Goal: Communication & Community: Ask a question

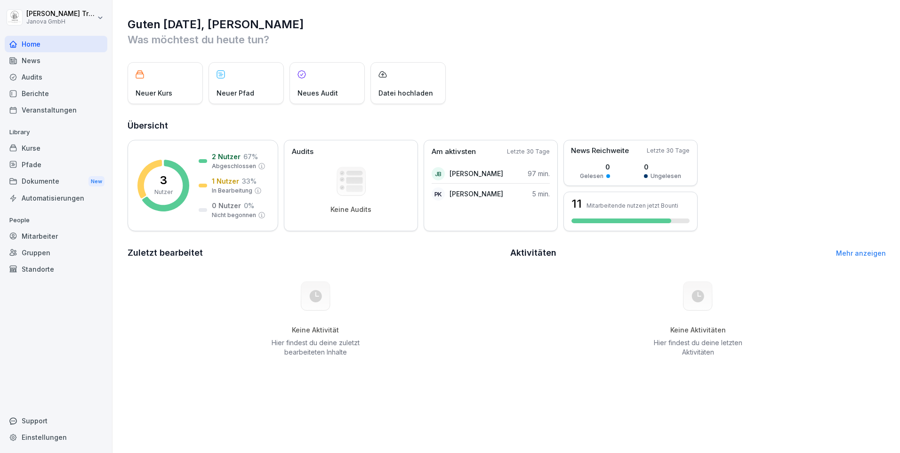
click at [856, 249] on link "Mehr anzeigen" at bounding box center [861, 253] width 50 height 8
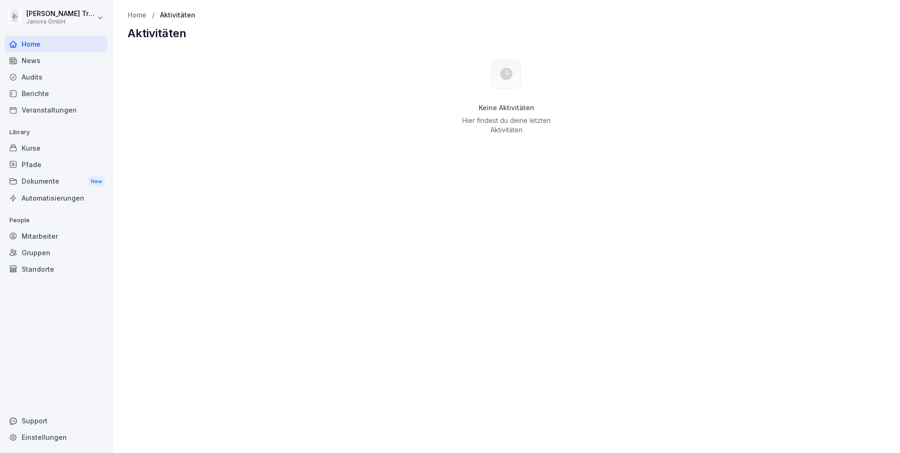
click at [24, 59] on div "News" at bounding box center [56, 60] width 103 height 16
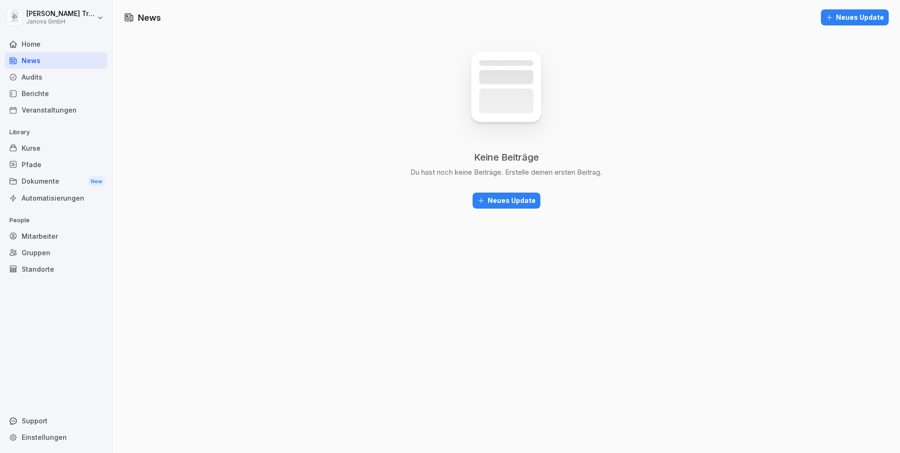
click at [54, 233] on div "Mitarbeiter" at bounding box center [56, 236] width 103 height 16
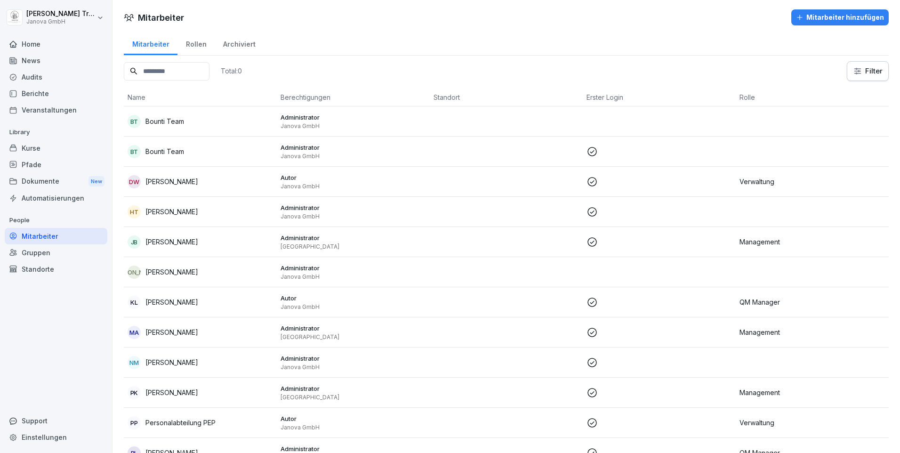
click at [311, 209] on p "Administrator" at bounding box center [354, 207] width 146 height 8
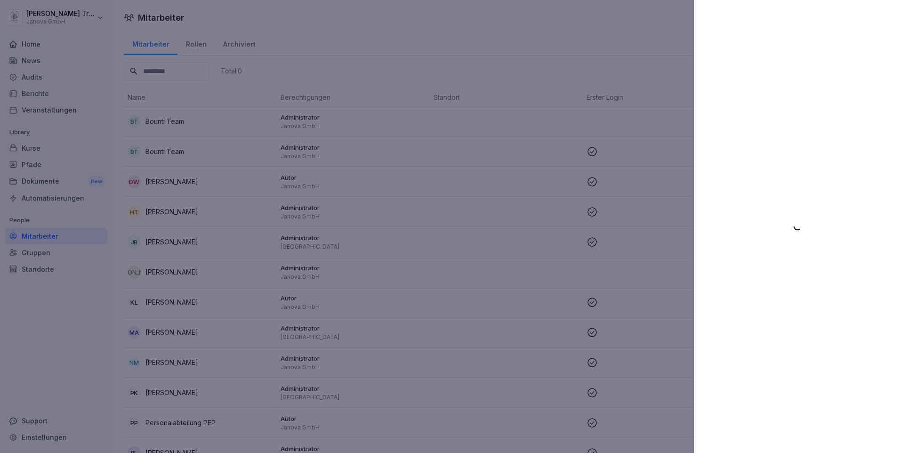
click at [87, 68] on div at bounding box center [450, 226] width 900 height 453
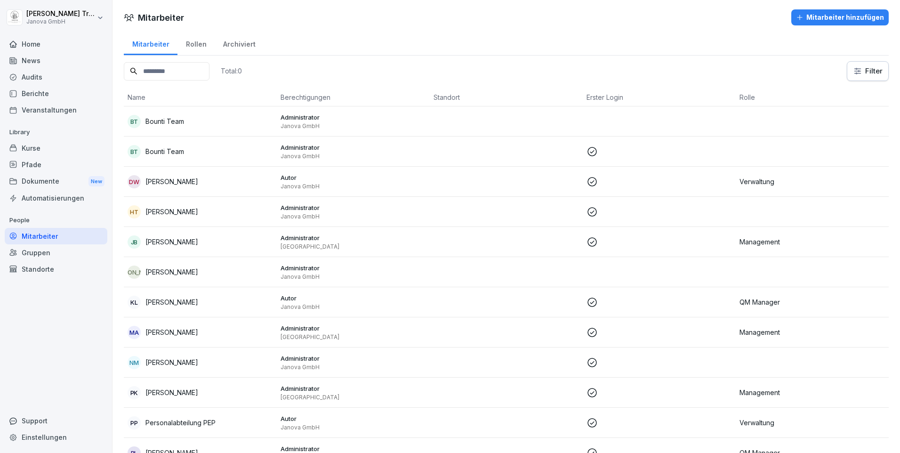
click at [41, 267] on div "Standorte" at bounding box center [56, 269] width 103 height 16
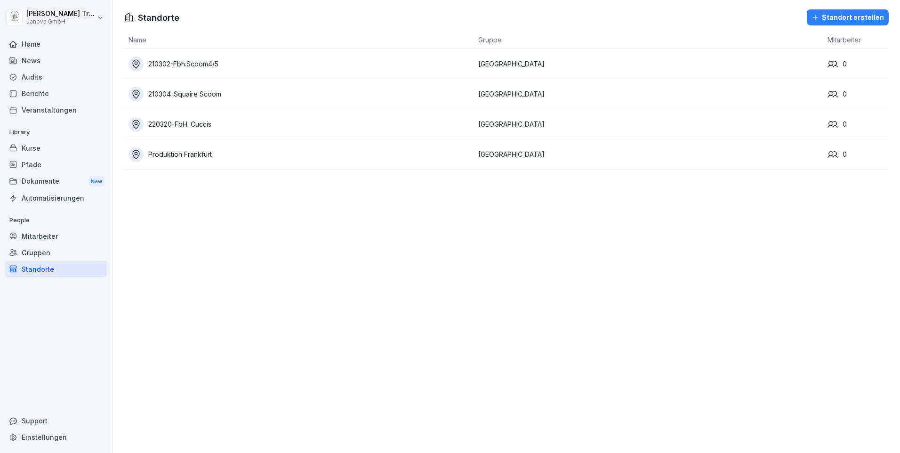
click at [186, 58] on div "210302-Fbh.Scoom4/5" at bounding box center [301, 64] width 345 height 15
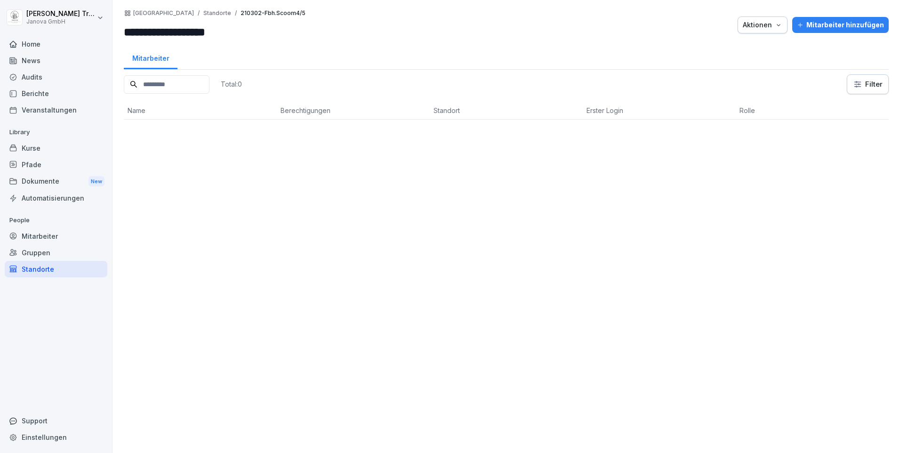
click at [780, 27] on button "Aktionen" at bounding box center [763, 24] width 50 height 17
click at [29, 147] on div "Kurse" at bounding box center [56, 148] width 103 height 16
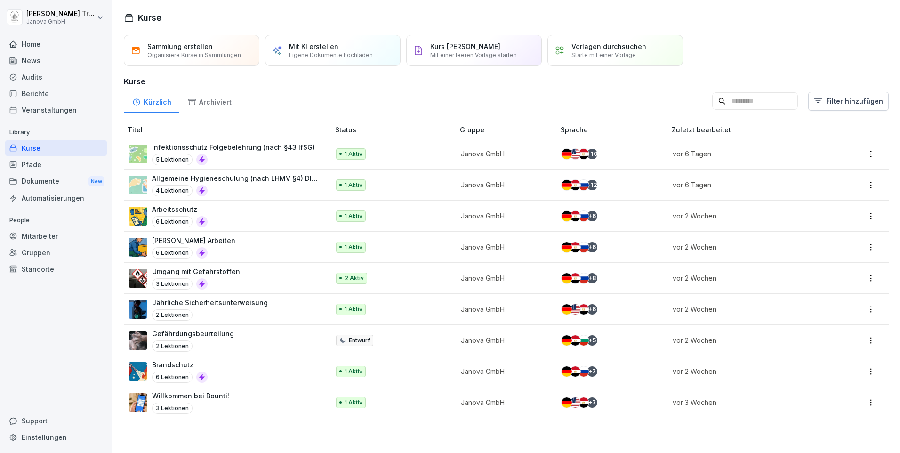
click at [40, 267] on div "Standorte" at bounding box center [56, 269] width 103 height 16
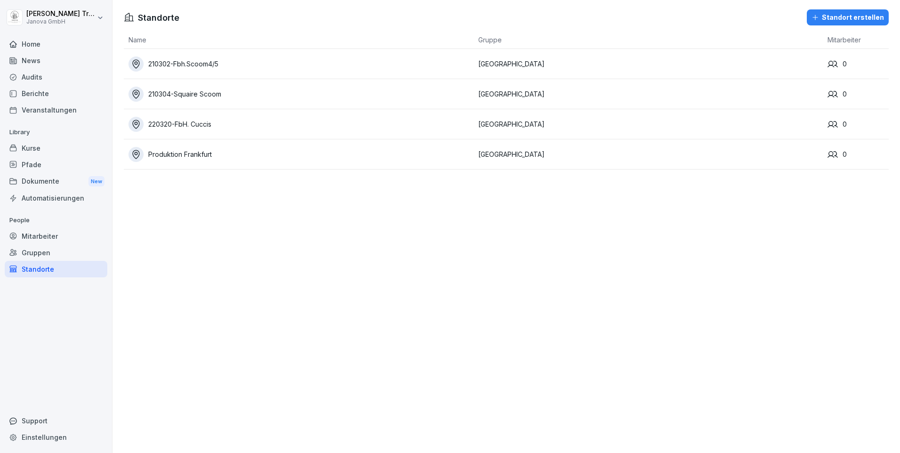
click at [32, 239] on div "Mitarbeiter" at bounding box center [56, 236] width 103 height 16
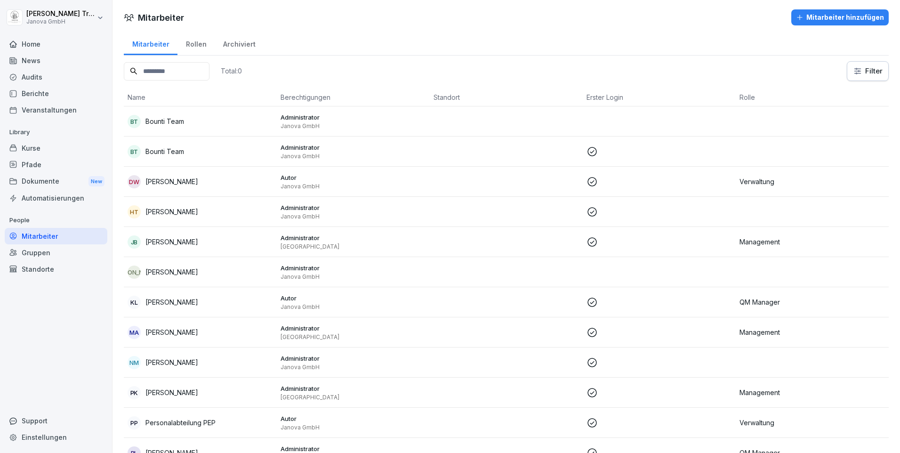
scroll to position [60, 0]
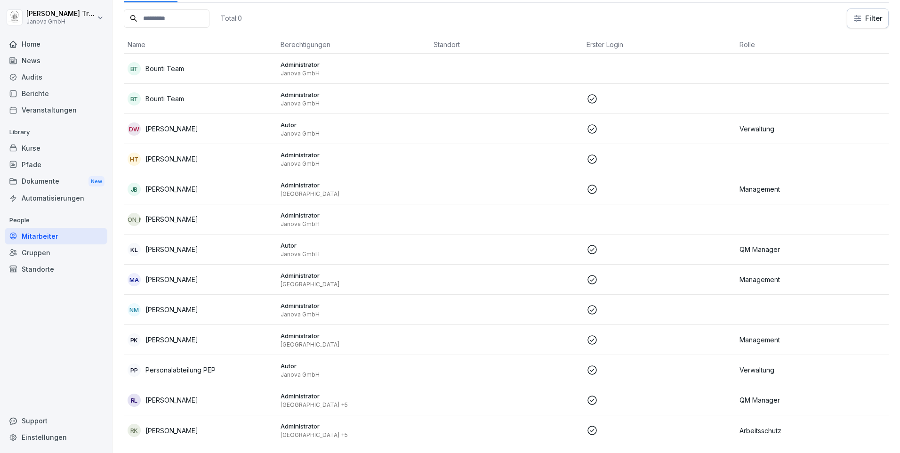
click at [742, 396] on p "QM Manager" at bounding box center [813, 400] width 146 height 10
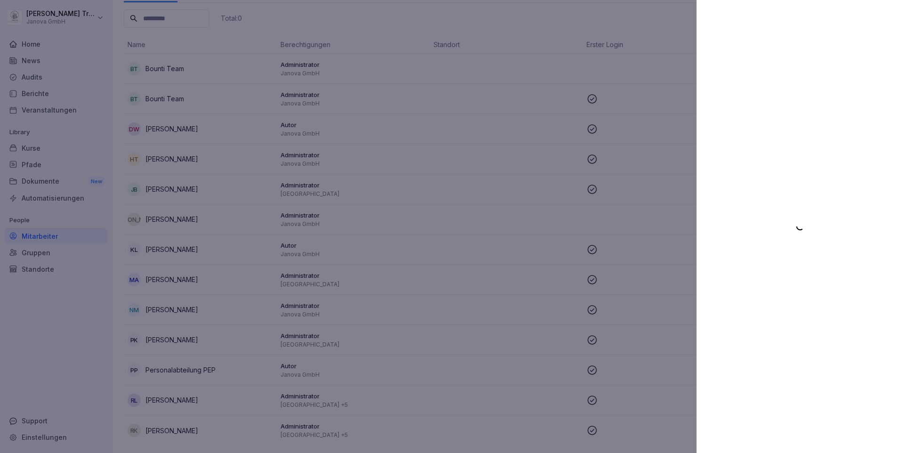
click at [88, 34] on div at bounding box center [450, 226] width 900 height 453
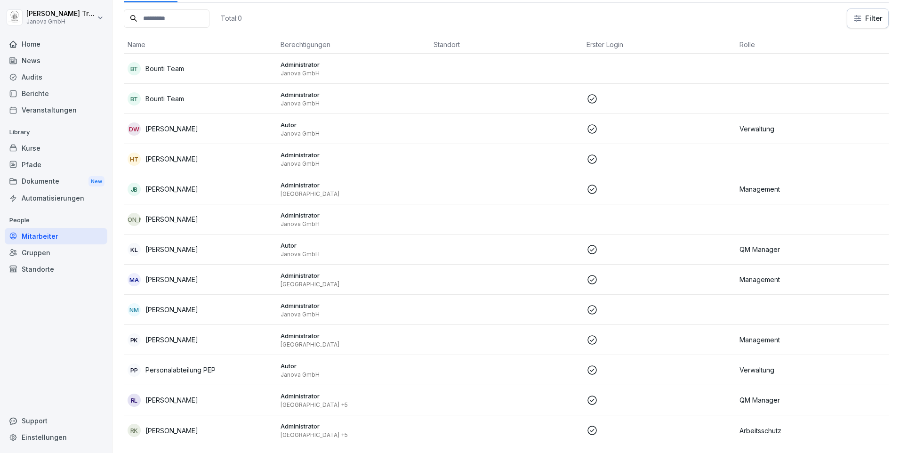
scroll to position [0, 0]
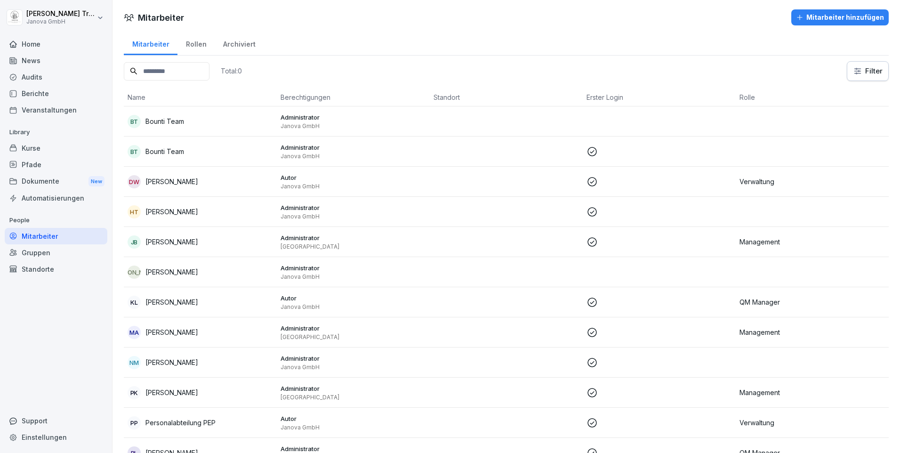
click at [198, 47] on div "Rollen" at bounding box center [196, 43] width 37 height 24
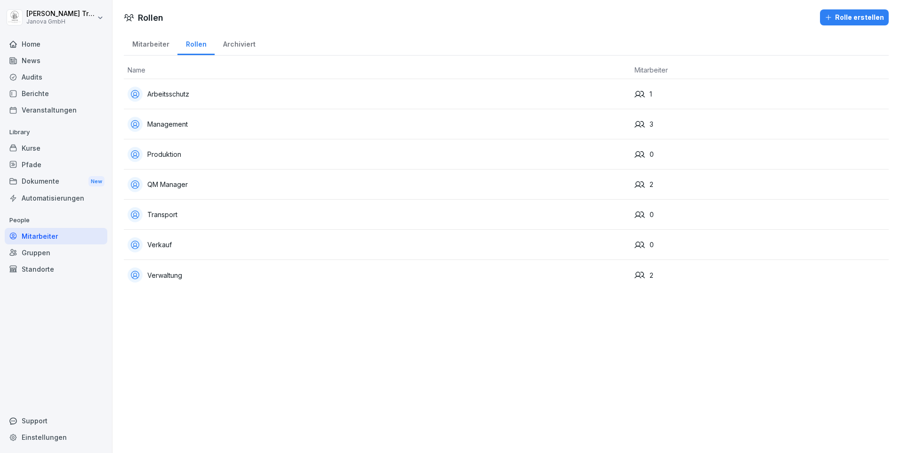
click at [172, 126] on div "Management" at bounding box center [378, 124] width 500 height 15
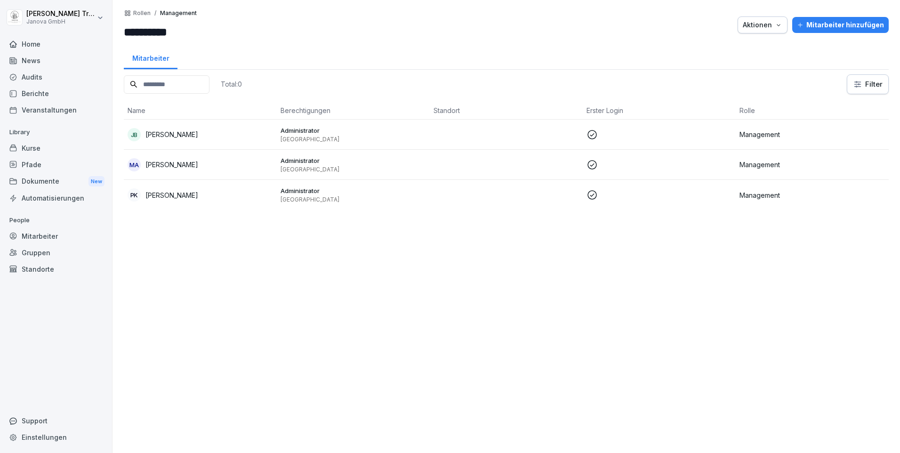
click at [174, 136] on p "[PERSON_NAME]" at bounding box center [172, 134] width 53 height 10
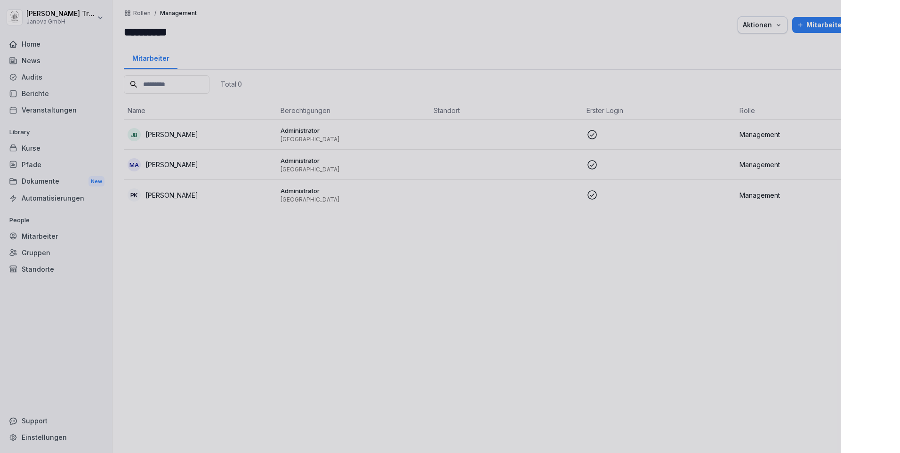
click at [49, 235] on div at bounding box center [450, 226] width 900 height 453
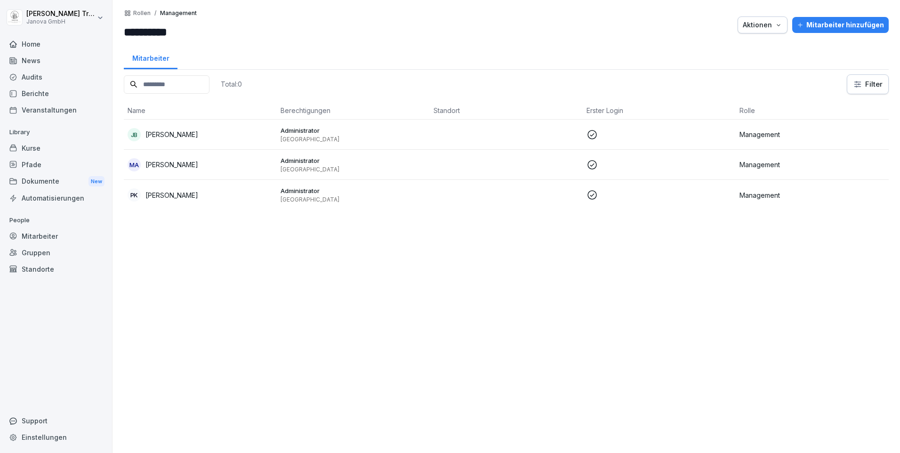
click at [49, 235] on div "Mitarbeiter" at bounding box center [56, 236] width 103 height 16
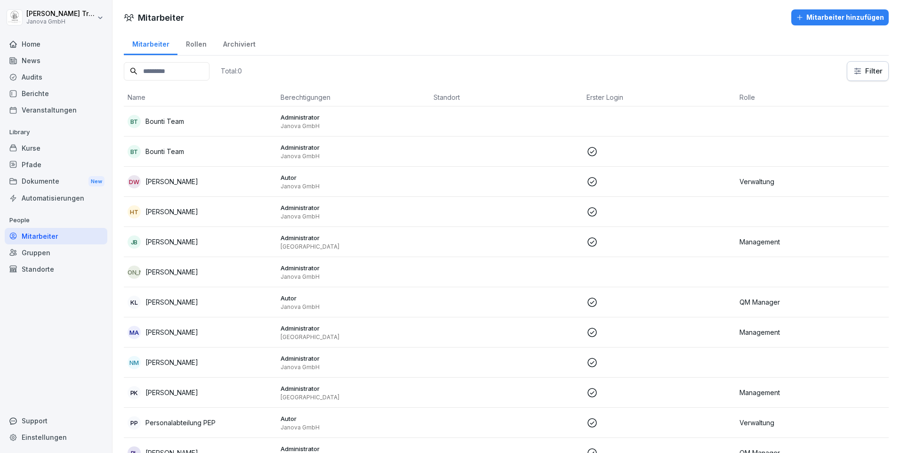
click at [40, 253] on div "Gruppen" at bounding box center [56, 252] width 103 height 16
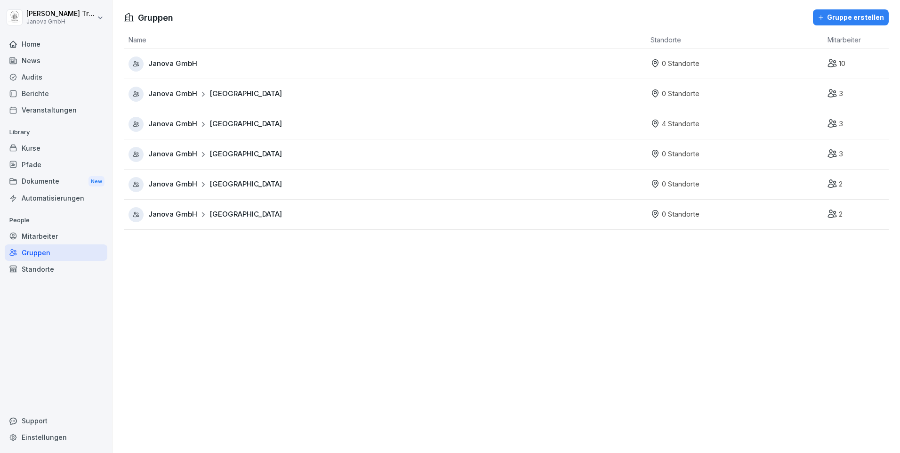
click at [167, 67] on span "Janova GmbH" at bounding box center [172, 63] width 49 height 11
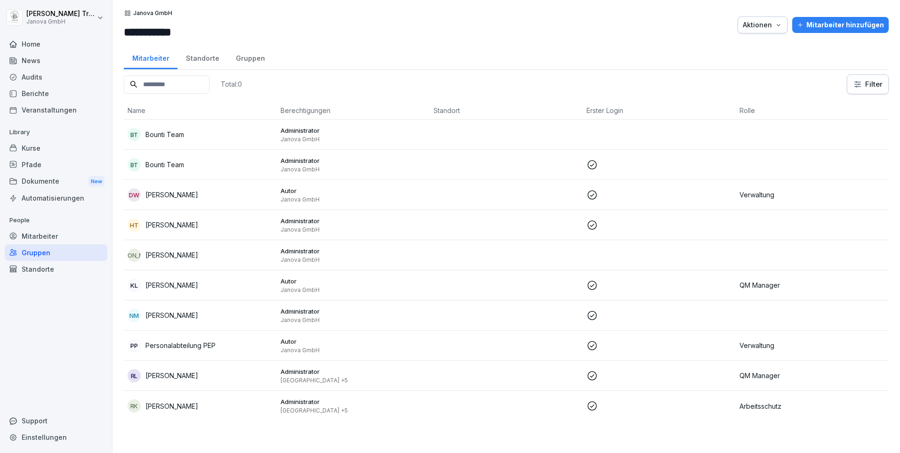
click at [45, 200] on div "Automatisierungen" at bounding box center [56, 198] width 103 height 16
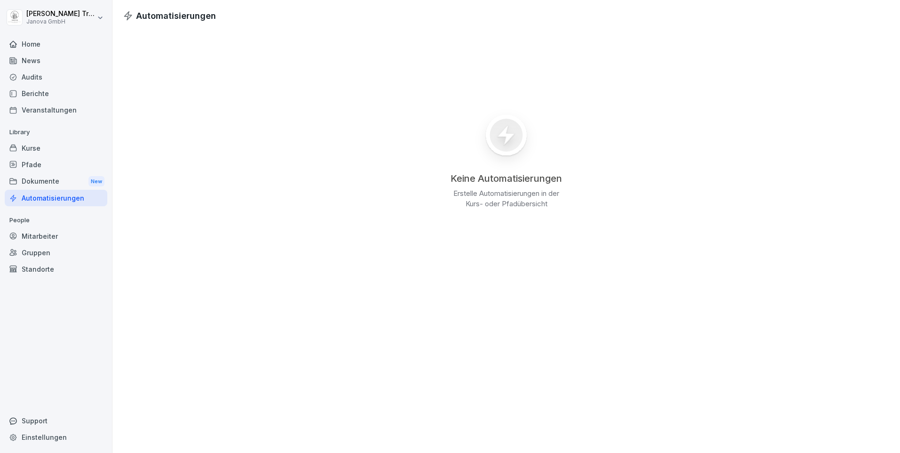
click at [39, 100] on div "Berichte" at bounding box center [56, 93] width 103 height 16
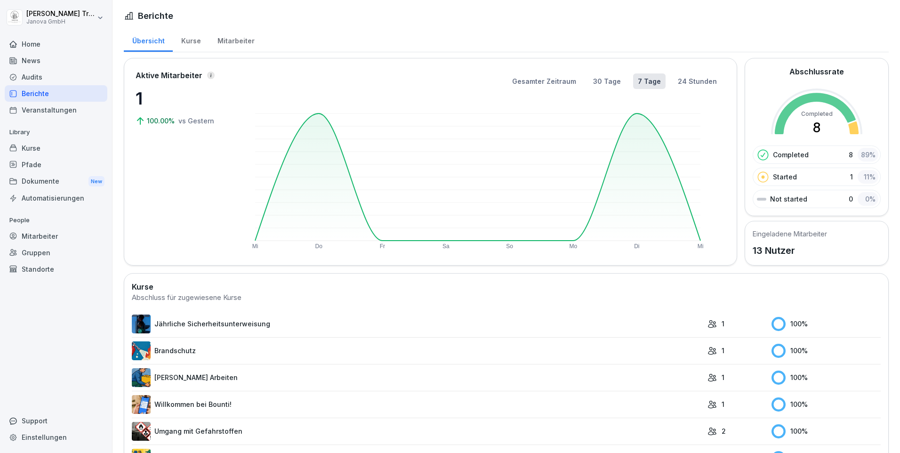
click at [228, 37] on div "Mitarbeiter" at bounding box center [236, 40] width 54 height 24
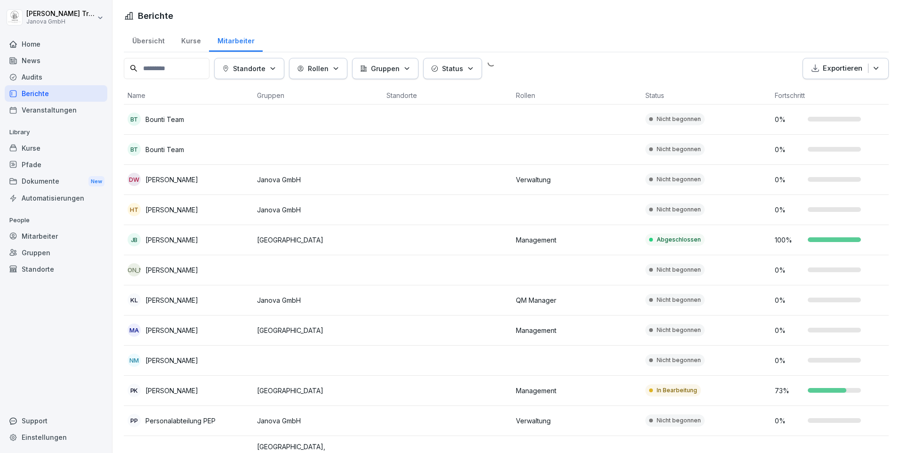
scroll to position [67, 0]
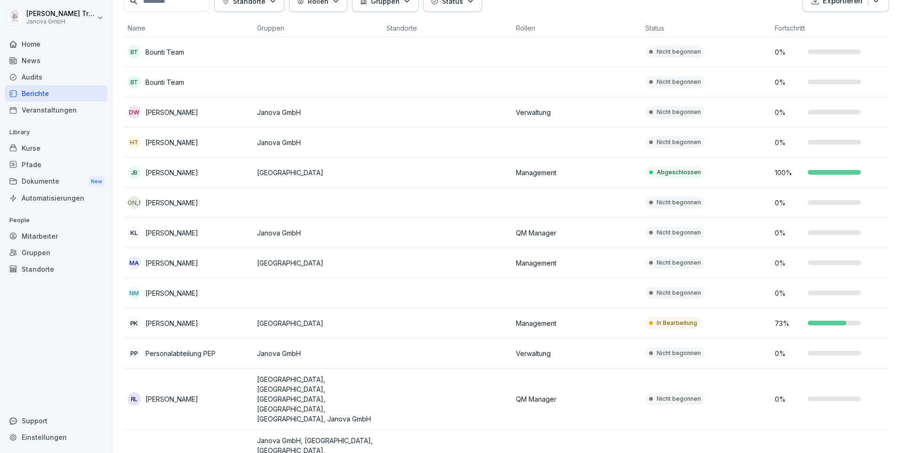
click at [660, 320] on p "In Bearbeitung" at bounding box center [677, 323] width 40 height 8
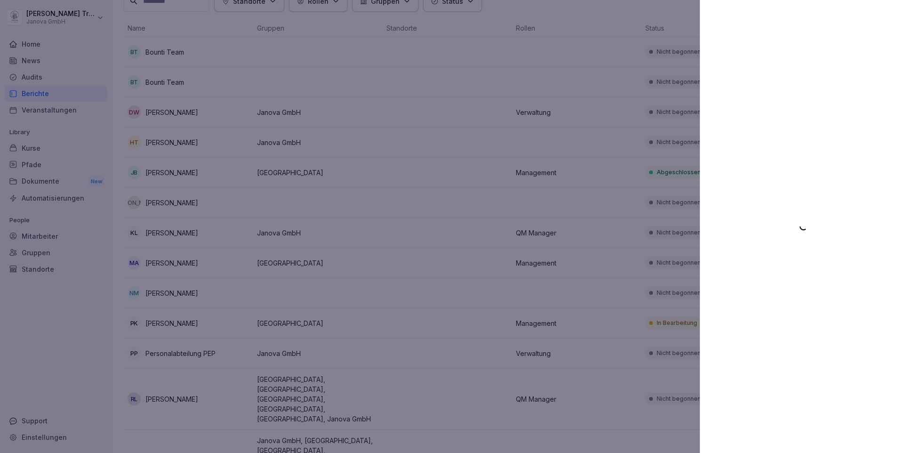
click at [429, 291] on div at bounding box center [450, 226] width 900 height 453
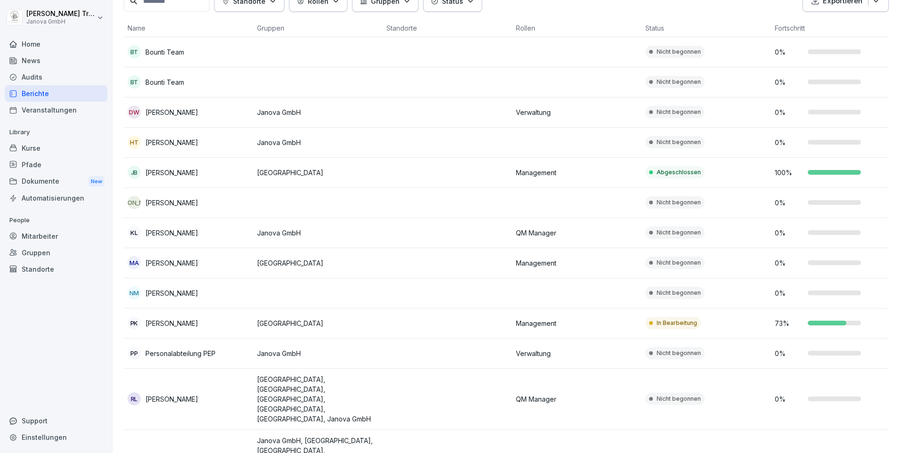
click at [268, 319] on p "[GEOGRAPHIC_DATA]" at bounding box center [318, 323] width 122 height 10
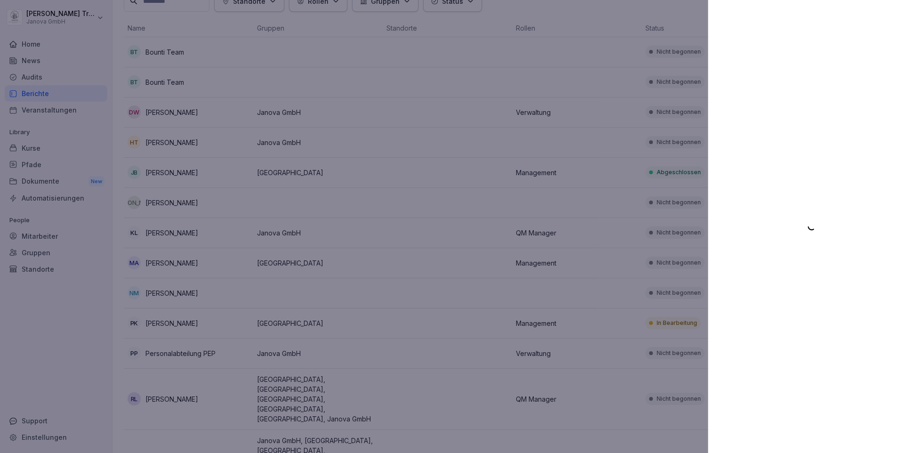
click at [268, 319] on div at bounding box center [450, 226] width 900 height 453
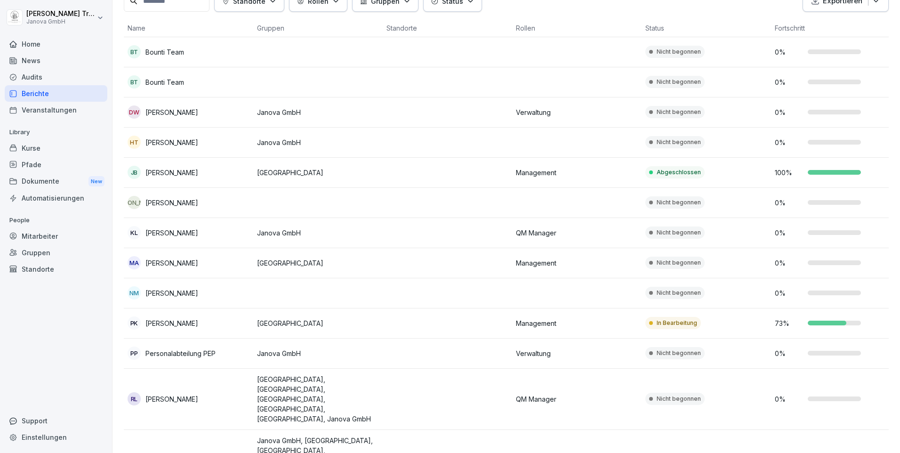
scroll to position [0, 0]
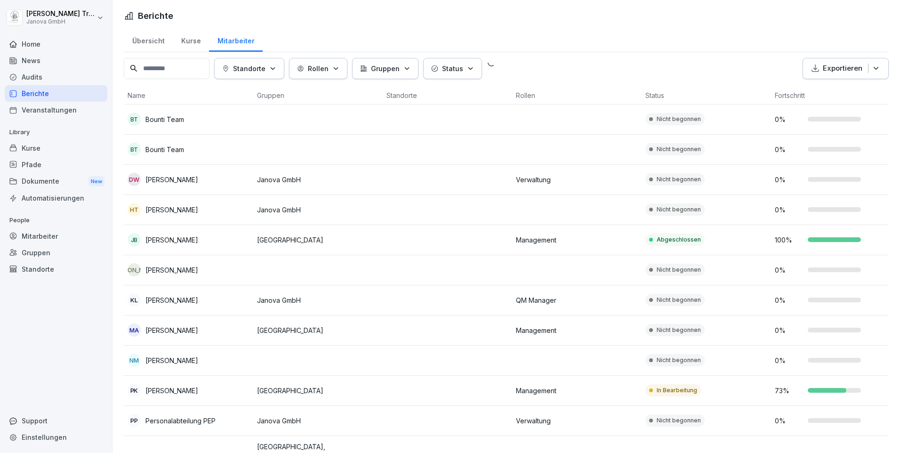
click at [474, 72] on div "Status" at bounding box center [452, 69] width 43 height 10
click at [472, 69] on icon "button" at bounding box center [471, 68] width 4 height 2
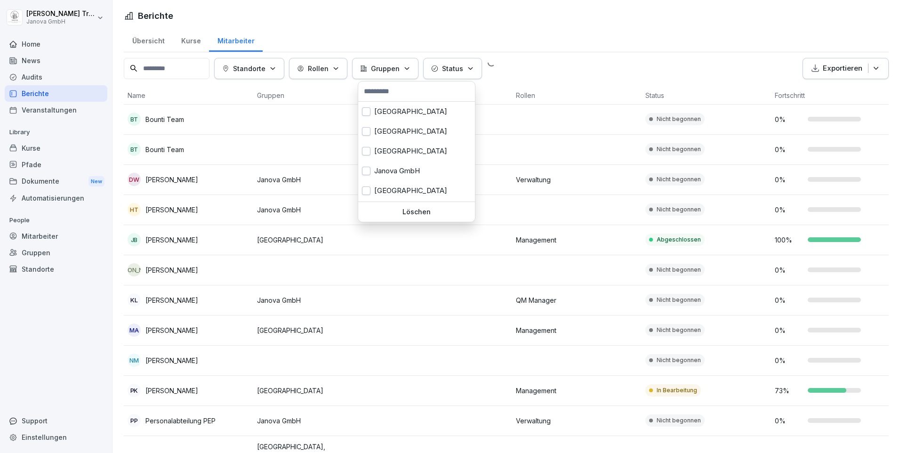
click at [409, 68] on icon "button" at bounding box center [407, 68] width 4 height 2
click at [411, 67] on icon "button" at bounding box center [407, 68] width 7 height 7
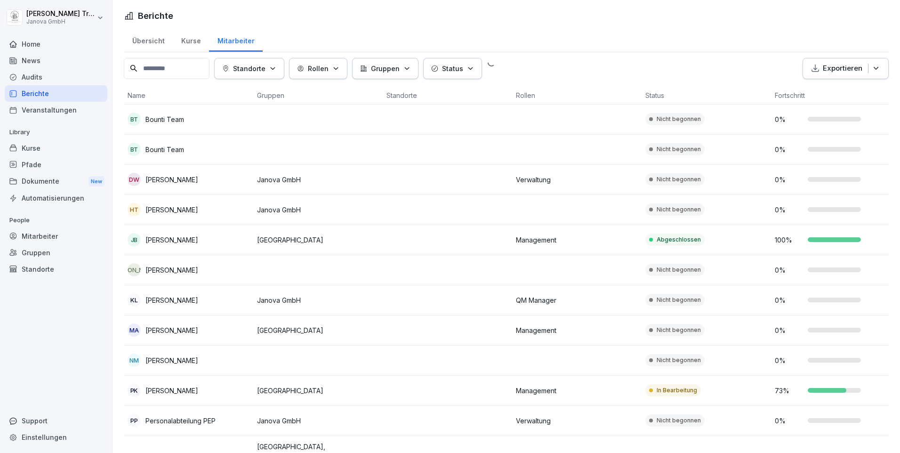
click at [340, 70] on icon "button" at bounding box center [335, 68] width 7 height 7
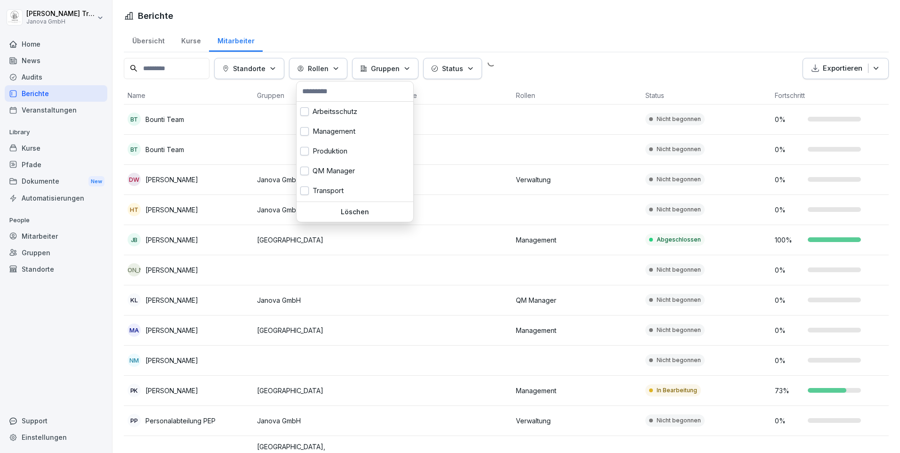
click at [340, 70] on icon "button" at bounding box center [335, 68] width 7 height 7
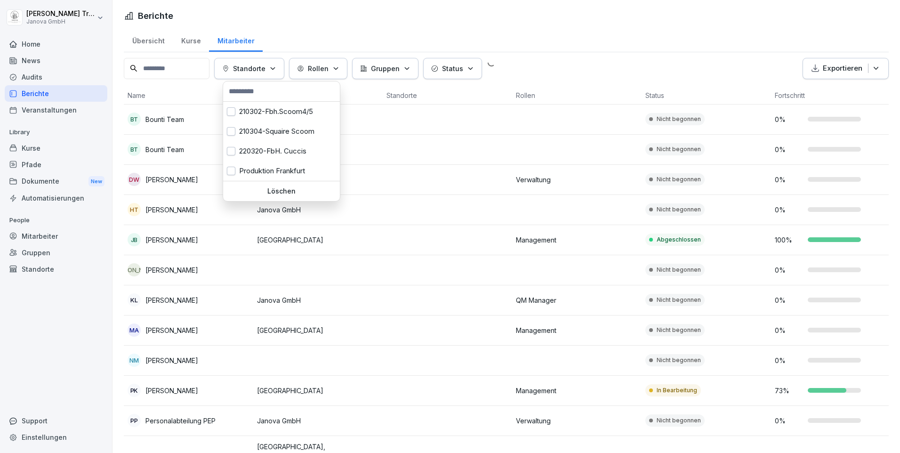
click at [284, 71] on button "Standorte" at bounding box center [249, 68] width 70 height 21
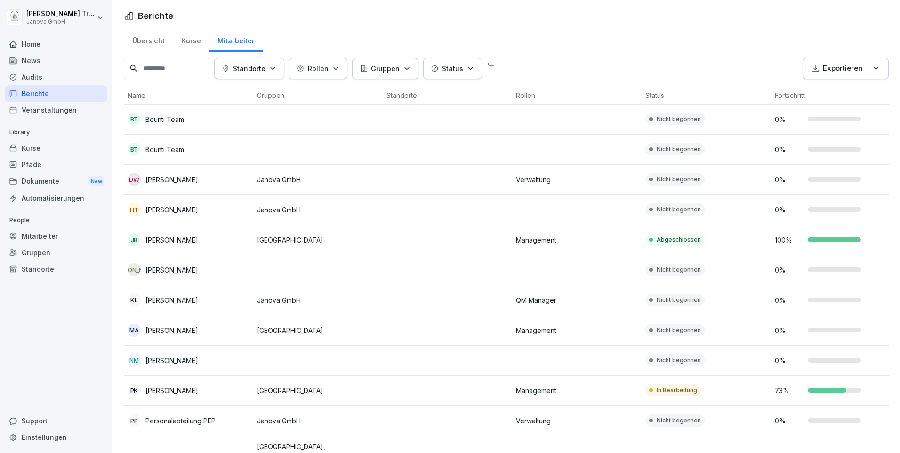
click at [284, 71] on button "Standorte" at bounding box center [249, 68] width 70 height 21
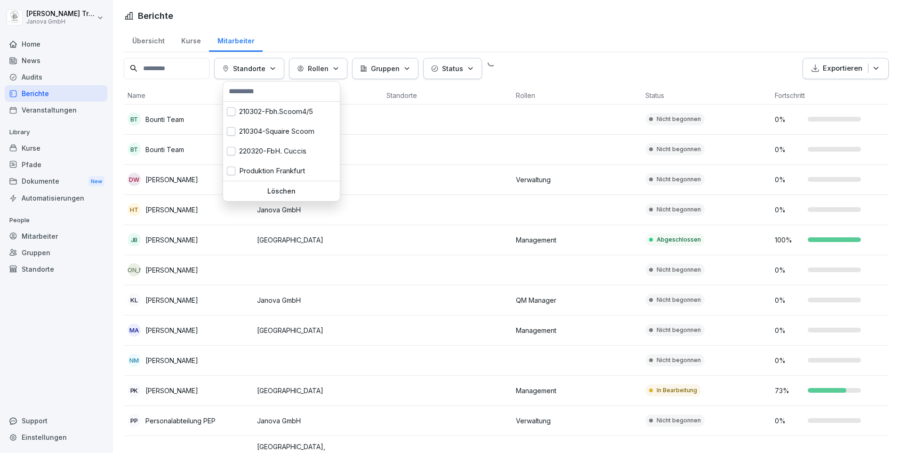
click at [284, 71] on button "Standorte" at bounding box center [249, 68] width 70 height 21
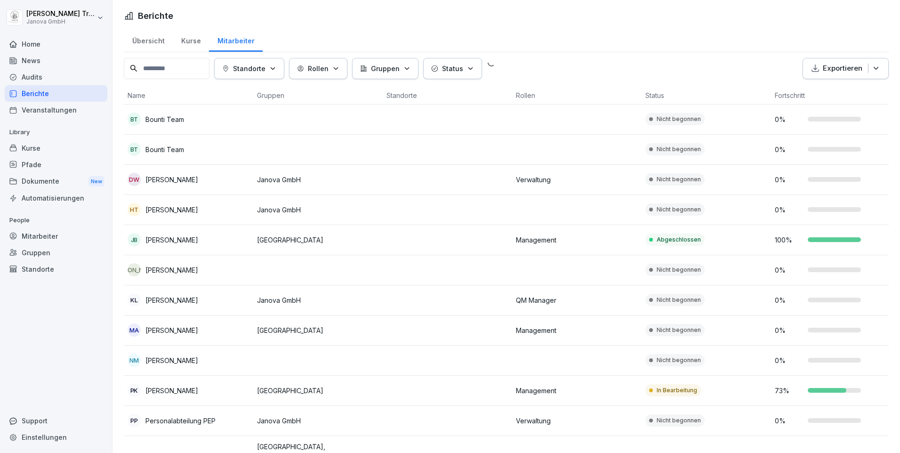
click at [276, 67] on icon "button" at bounding box center [272, 68] width 7 height 7
click at [35, 40] on div "Home" at bounding box center [56, 44] width 103 height 16
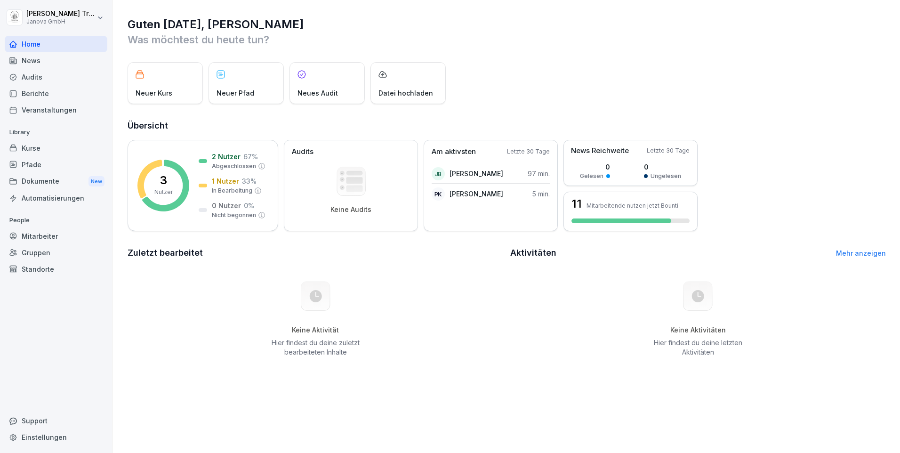
click at [45, 418] on div "Support" at bounding box center [56, 421] width 103 height 16
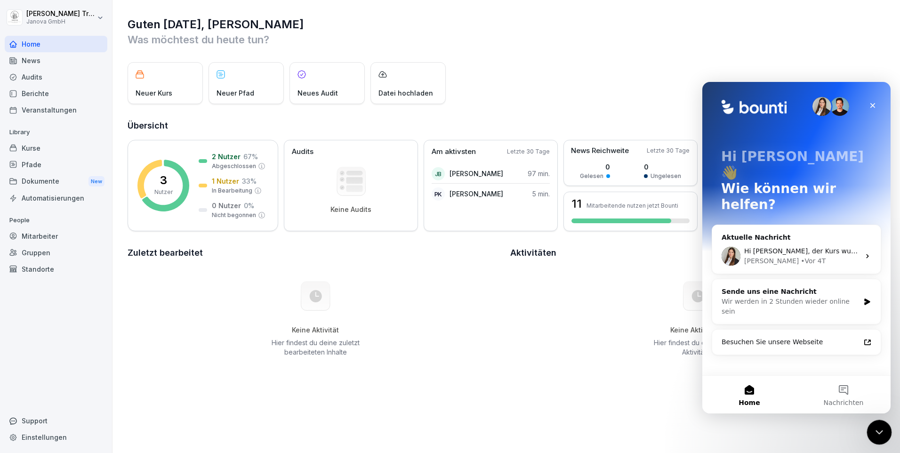
click at [878, 426] on icon "Intercom-Nachrichtendienst schließen" at bounding box center [878, 430] width 11 height 11
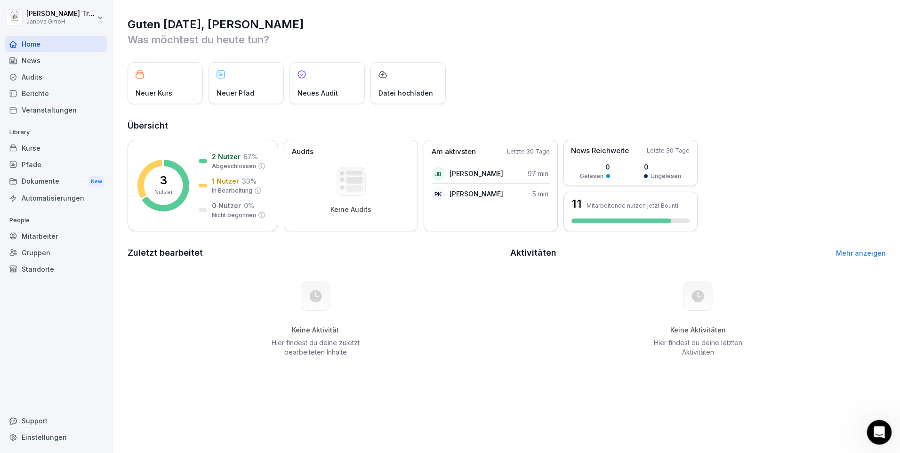
click at [876, 429] on icon "Intercom-Nachrichtendienst öffnen" at bounding box center [879, 431] width 16 height 16
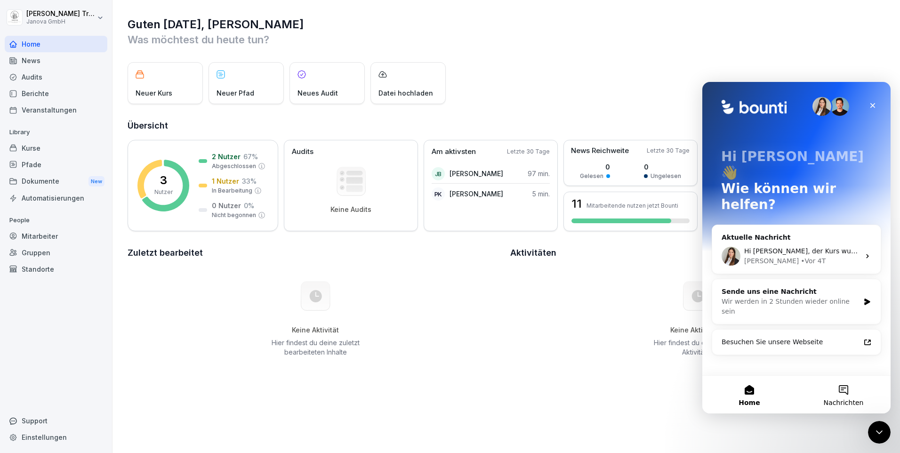
click at [846, 392] on button "Nachrichten" at bounding box center [844, 395] width 94 height 38
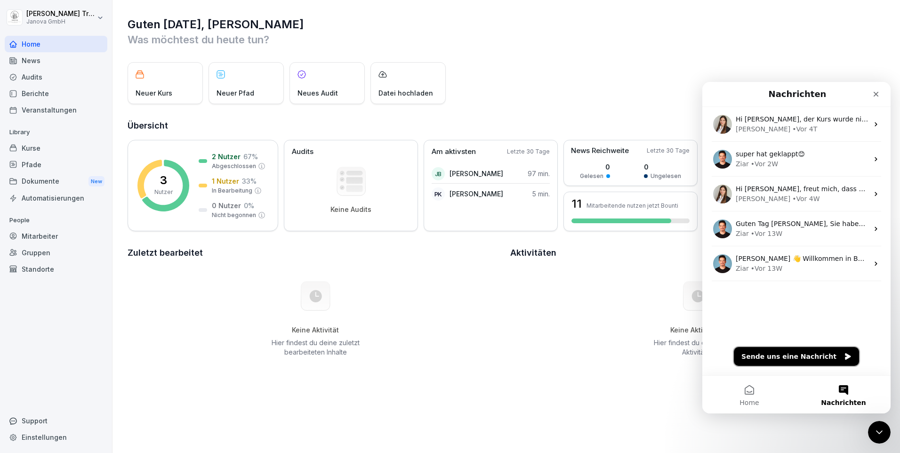
click at [823, 359] on button "Sende uns eine Nachricht" at bounding box center [796, 356] width 125 height 19
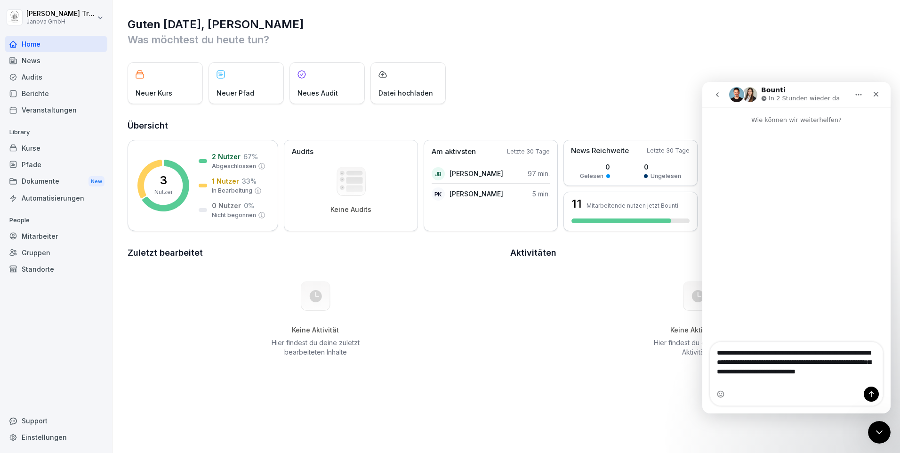
drag, startPoint x: 761, startPoint y: 371, endPoint x: 767, endPoint y: 379, distance: 9.8
click at [767, 379] on textarea "**********" at bounding box center [797, 364] width 172 height 44
type textarea "**********"
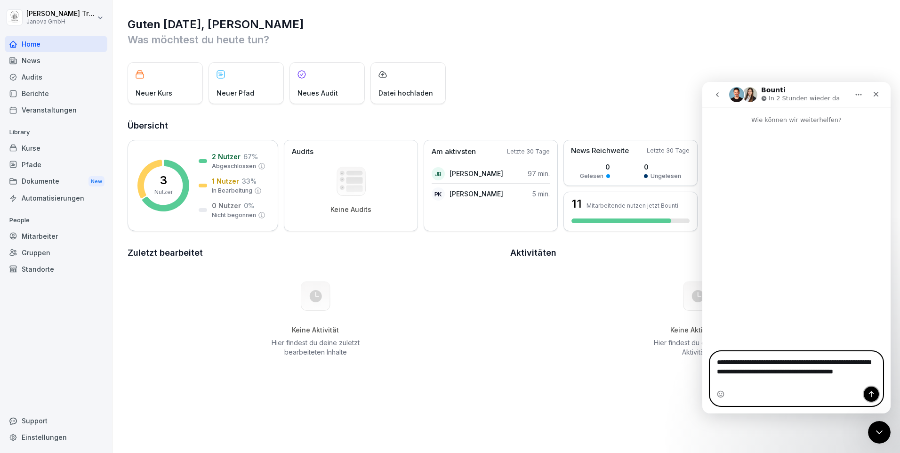
click at [872, 395] on icon "Sende eine Nachricht…" at bounding box center [871, 394] width 5 height 6
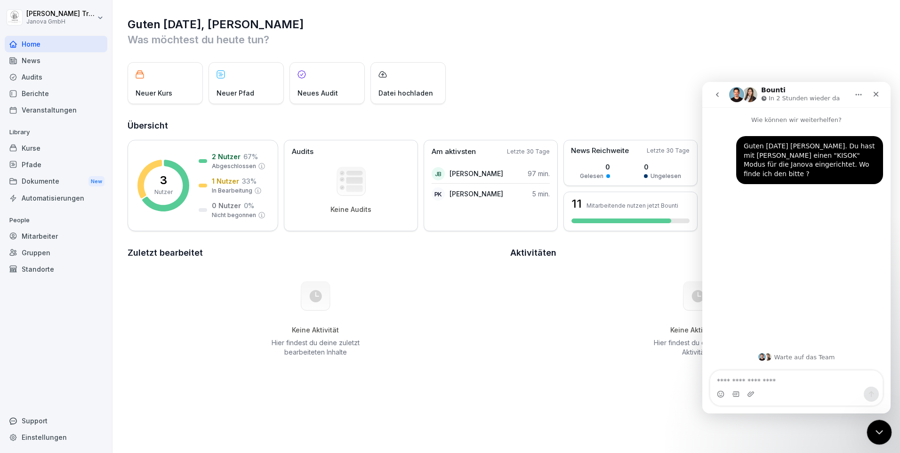
click at [876, 429] on icon "Intercom-Nachrichtendienst schließen" at bounding box center [878, 430] width 11 height 11
